Goal: Information Seeking & Learning: Learn about a topic

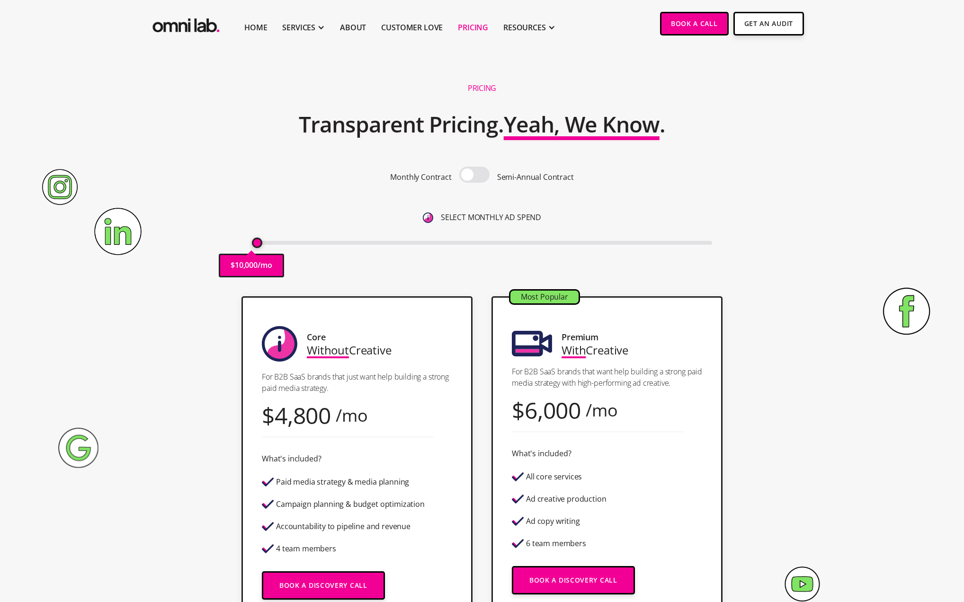
click at [252, 244] on input "range" at bounding box center [482, 243] width 461 height 4
click at [469, 174] on span at bounding box center [474, 175] width 30 height 16
click at [474, 176] on input "checkbox" at bounding box center [474, 176] width 0 height 0
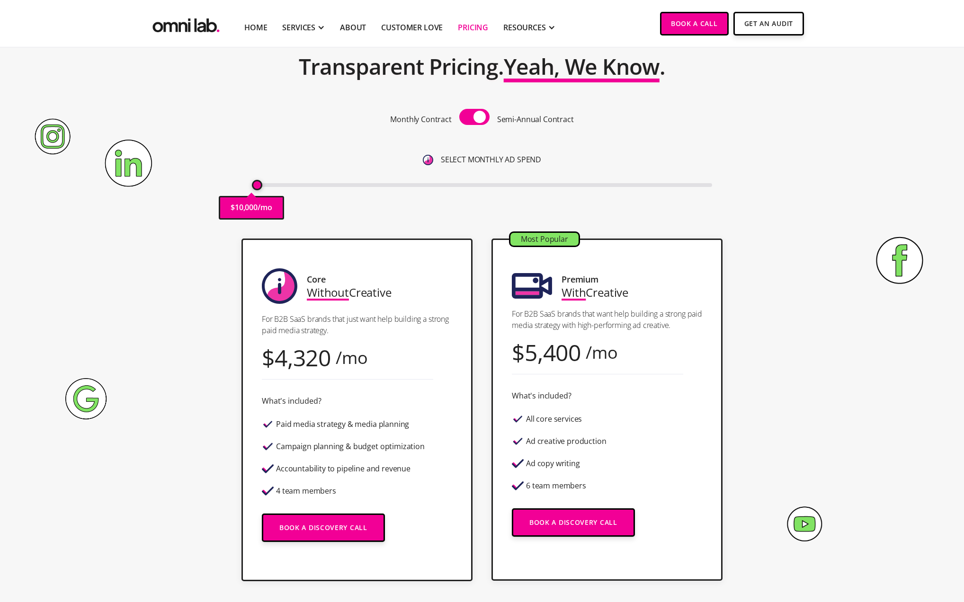
scroll to position [70, 0]
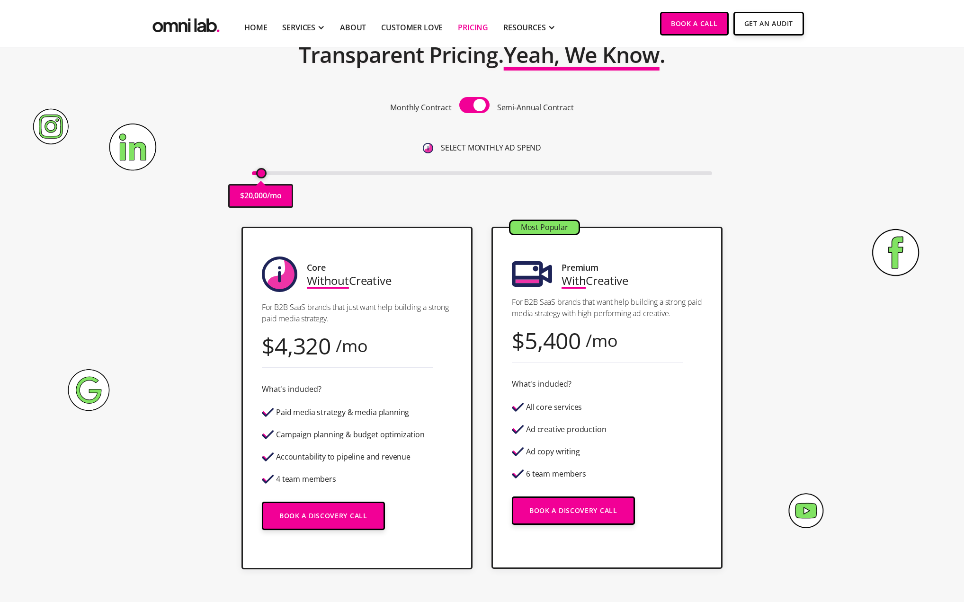
type input "10000"
drag, startPoint x: 252, startPoint y: 174, endPoint x: 538, endPoint y: 125, distance: 290.2
click at [248, 174] on div "Pricing Transparent Pricing. Yeah, We Know . Monthly Contract Semi-Annual Contr…" at bounding box center [482, 111] width 576 height 211
click at [476, 106] on span at bounding box center [474, 105] width 30 height 16
click at [474, 106] on input "checkbox" at bounding box center [474, 106] width 0 height 0
